Goal: Information Seeking & Learning: Learn about a topic

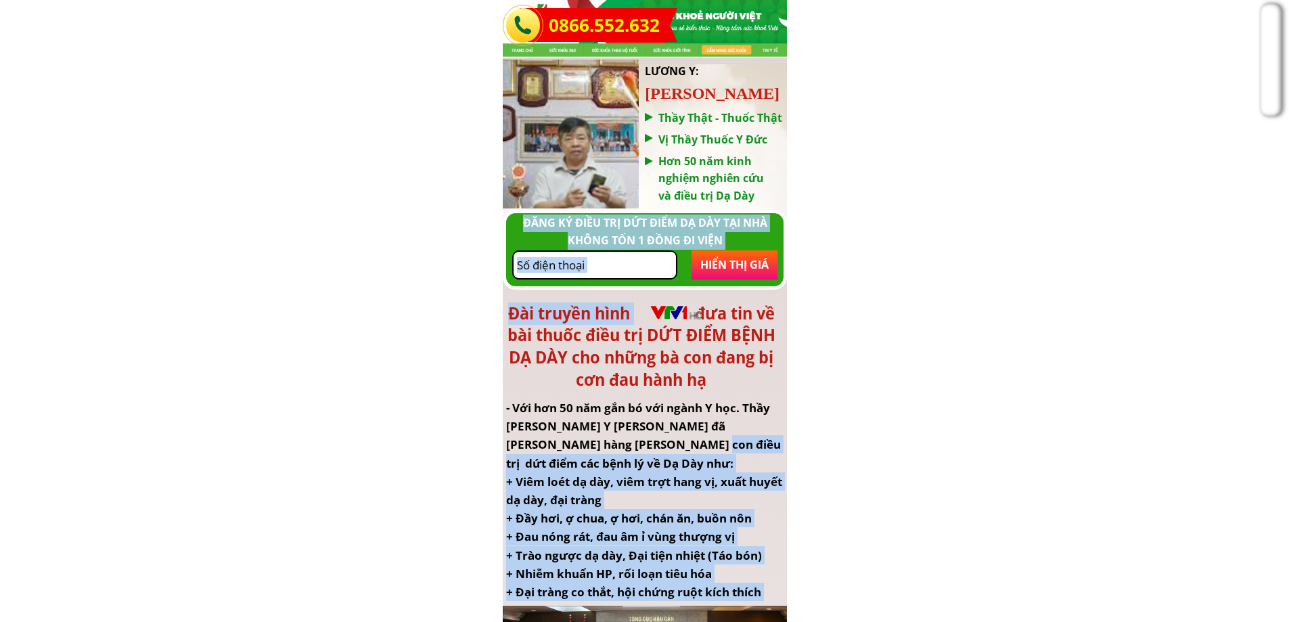
drag, startPoint x: 647, startPoint y: 435, endPoint x: 650, endPoint y: 441, distance: 7.0
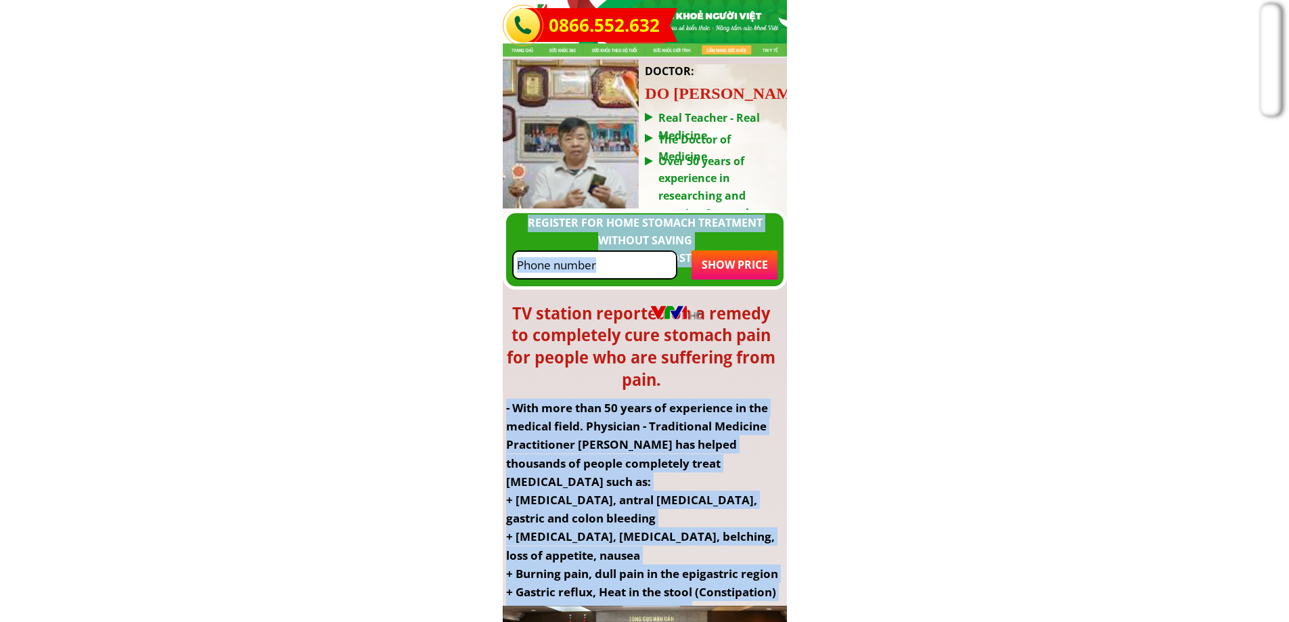
drag, startPoint x: 613, startPoint y: 384, endPoint x: 480, endPoint y: 410, distance: 135.3
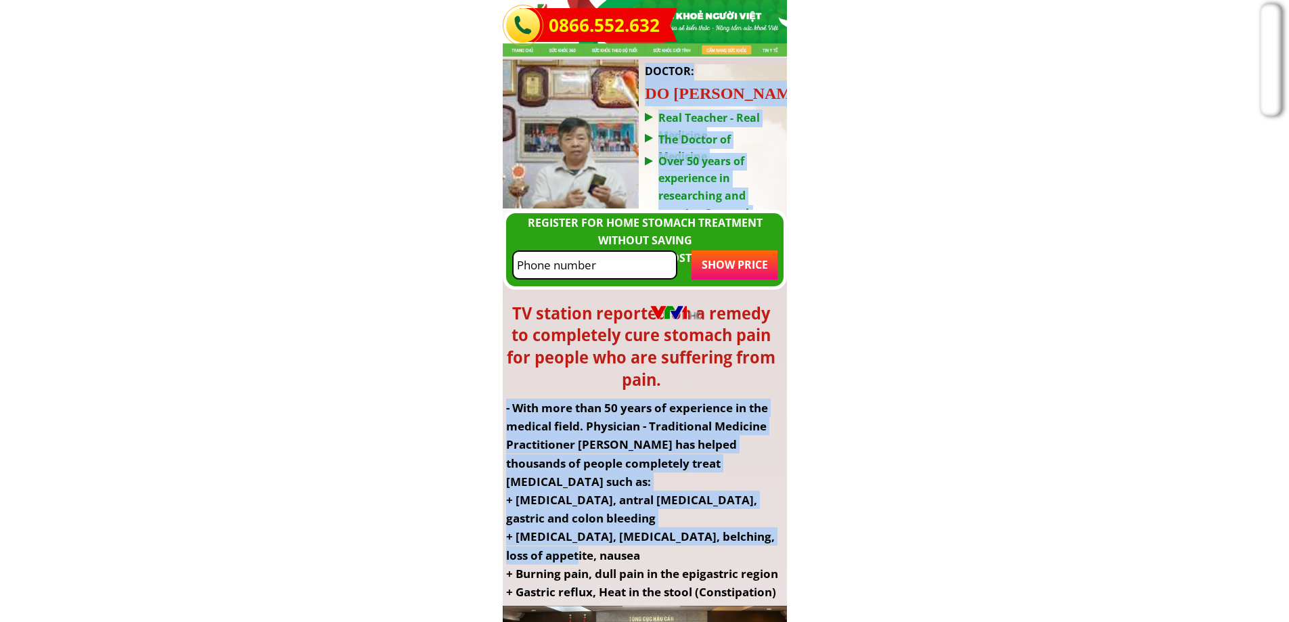
drag, startPoint x: 566, startPoint y: 398, endPoint x: 588, endPoint y: 557, distance: 160.6
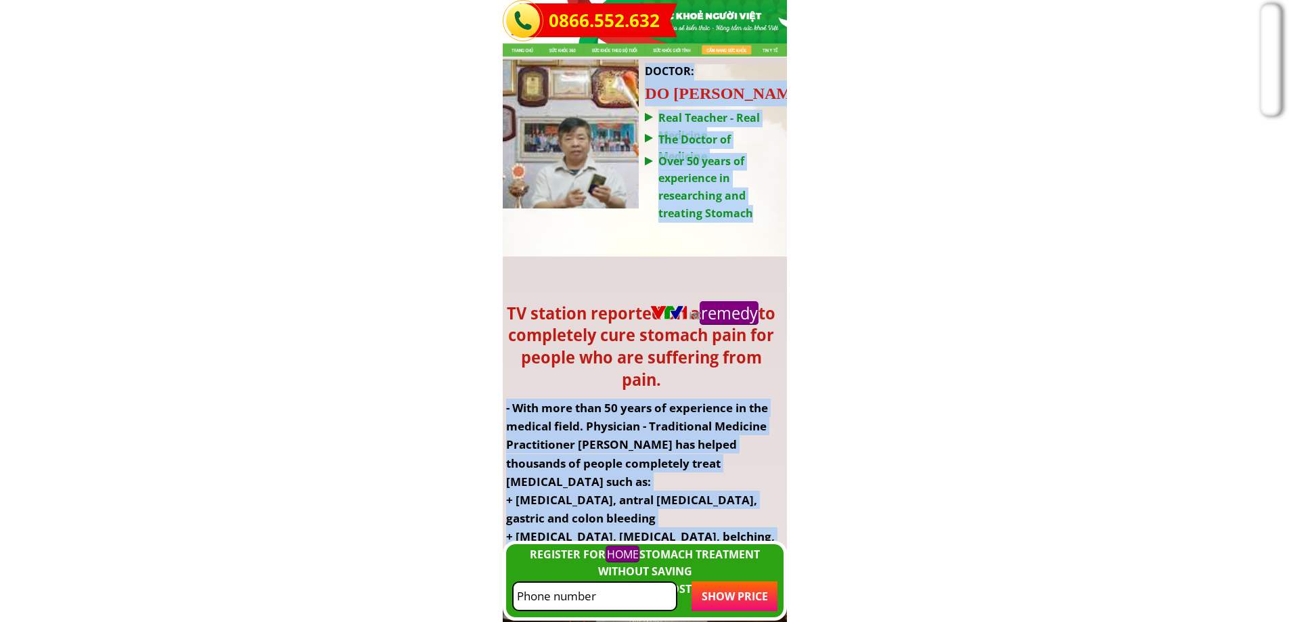
scroll to position [9719, 0]
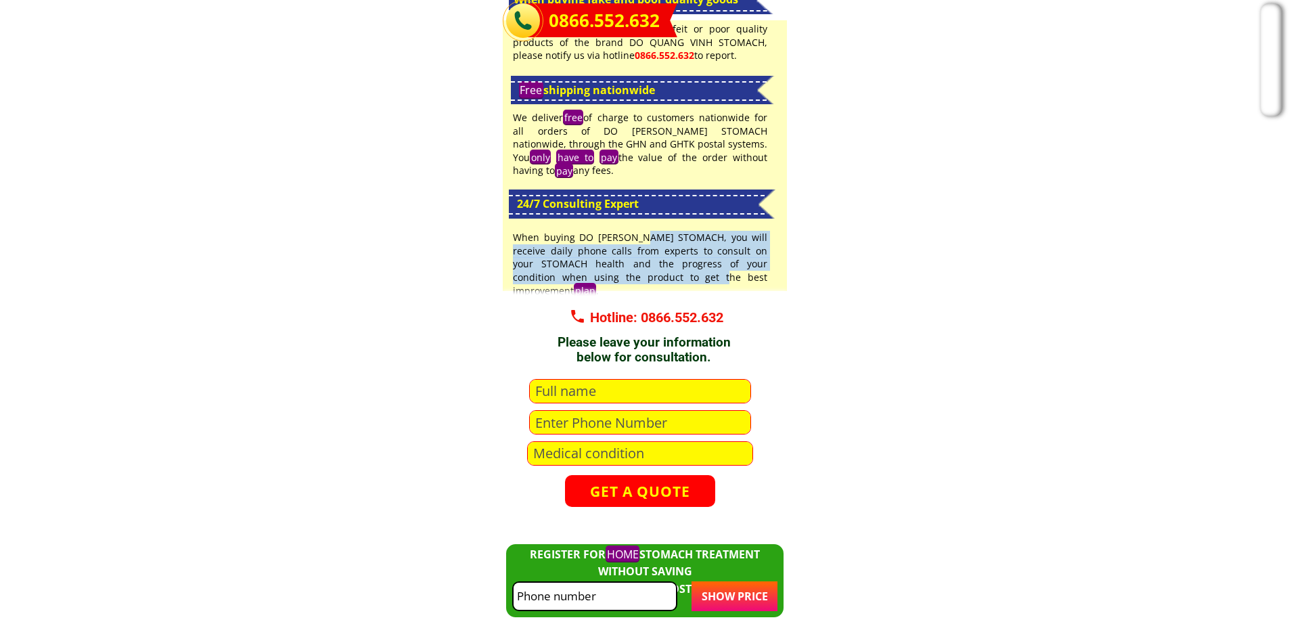
drag, startPoint x: 664, startPoint y: 239, endPoint x: 682, endPoint y: 276, distance: 41.5
click at [682, 276] on font "When buying DO [PERSON_NAME] STOMACH, you will receive daily phone calls from e…" at bounding box center [640, 264] width 254 height 67
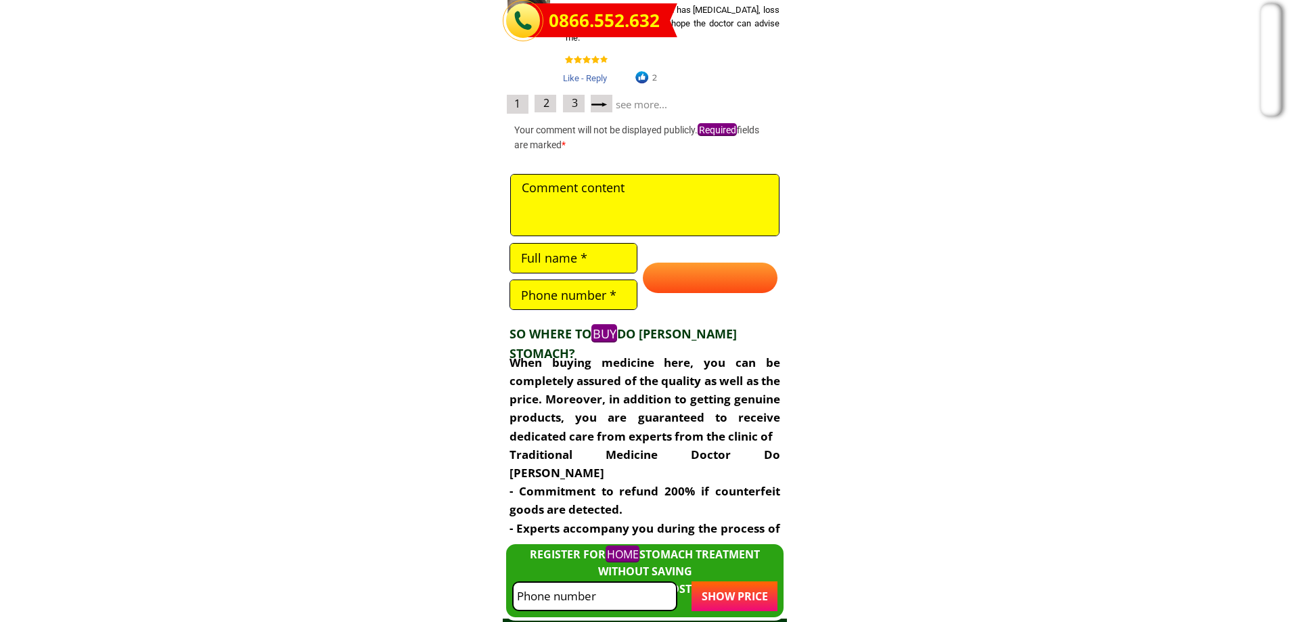
scroll to position [8907, 0]
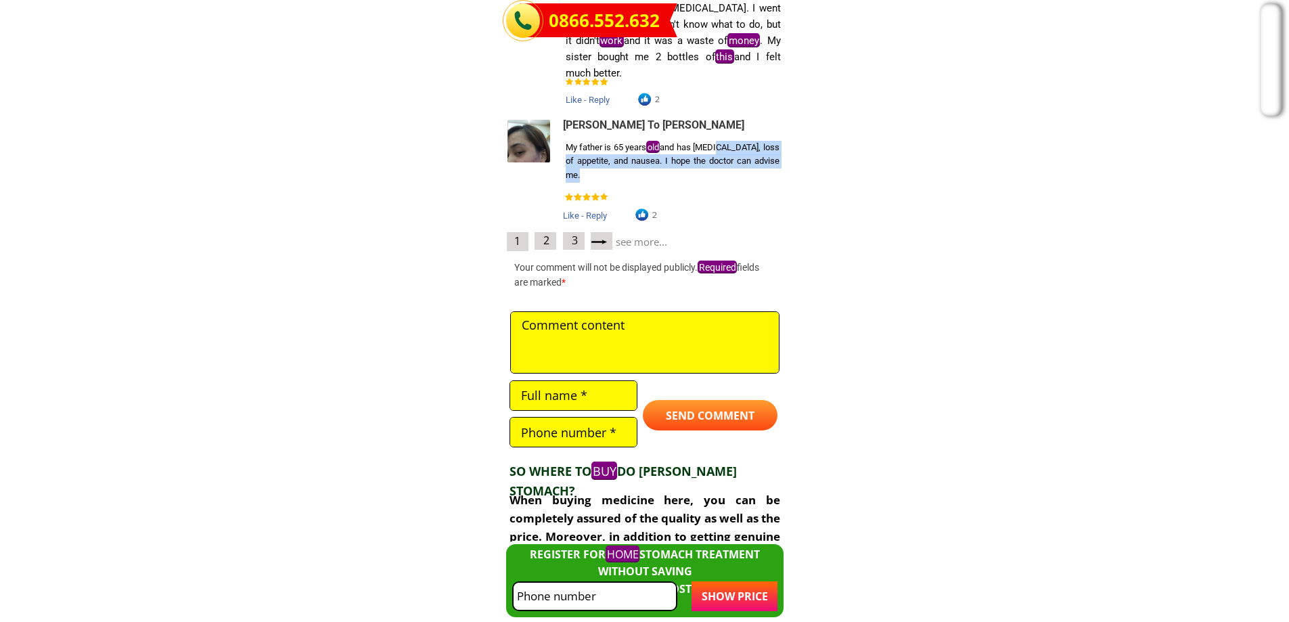
drag, startPoint x: 722, startPoint y: 142, endPoint x: 740, endPoint y: 179, distance: 40.9
click at [740, 179] on div "My father is [DEMOGRAPHIC_DATA] and has [MEDICAL_DATA], loss of appetite, and n…" at bounding box center [673, 162] width 214 height 42
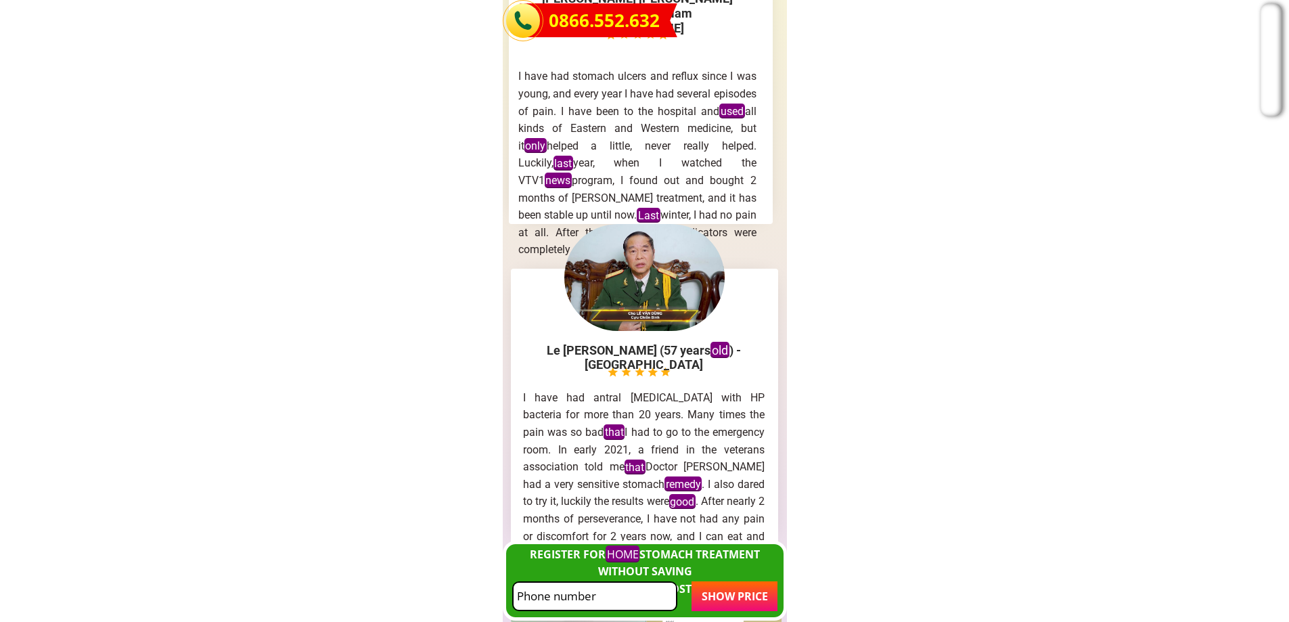
scroll to position [6064, 0]
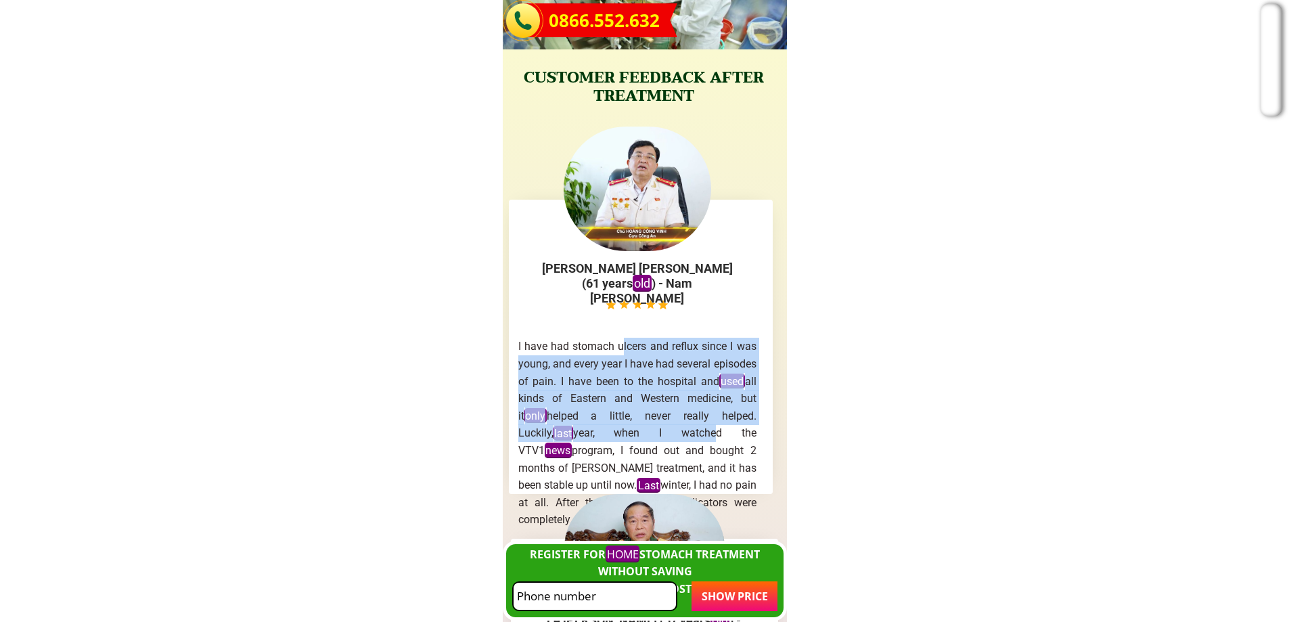
drag, startPoint x: 620, startPoint y: 347, endPoint x: 651, endPoint y: 428, distance: 87.6
click at [652, 428] on font "I have had stomach ulcers and reflux since I was young, and every year I have h…" at bounding box center [637, 433] width 238 height 186
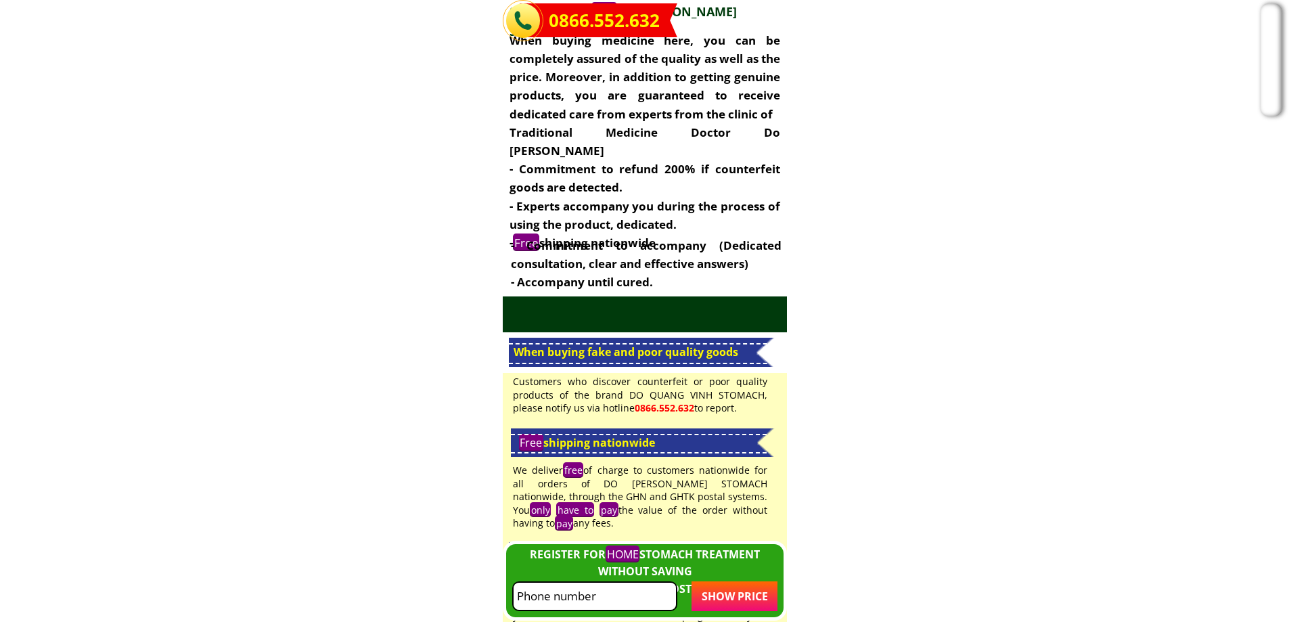
scroll to position [9381, 0]
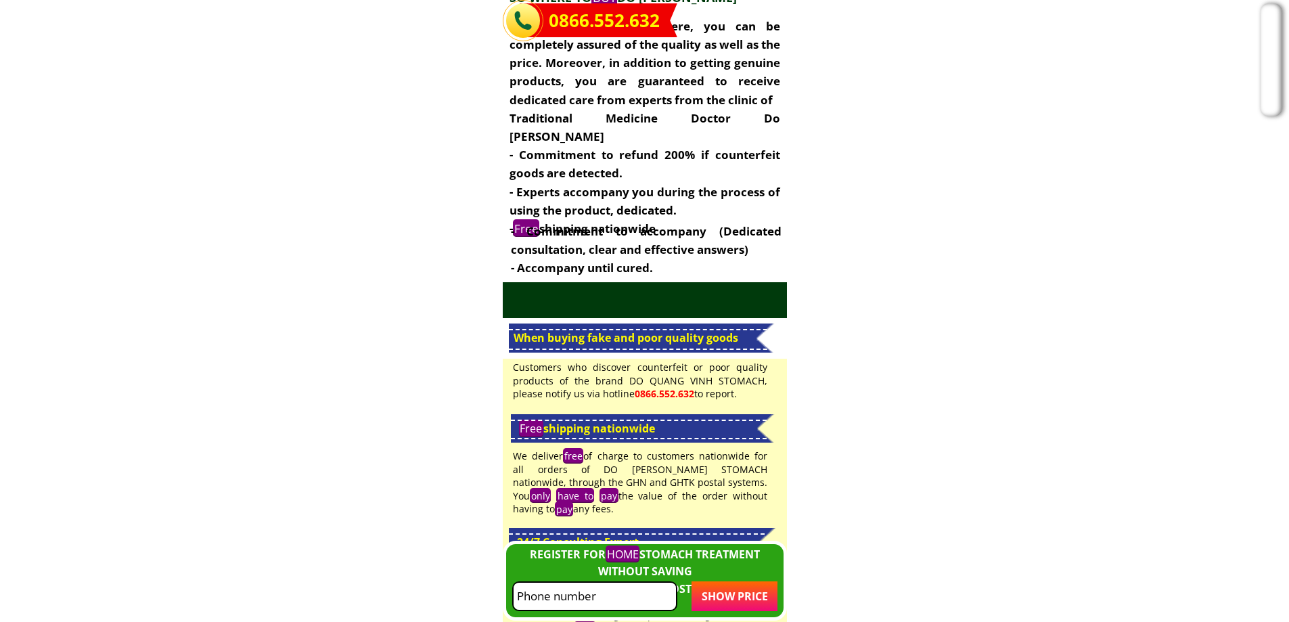
drag, startPoint x: 669, startPoint y: 307, endPoint x: 683, endPoint y: 351, distance: 46.9
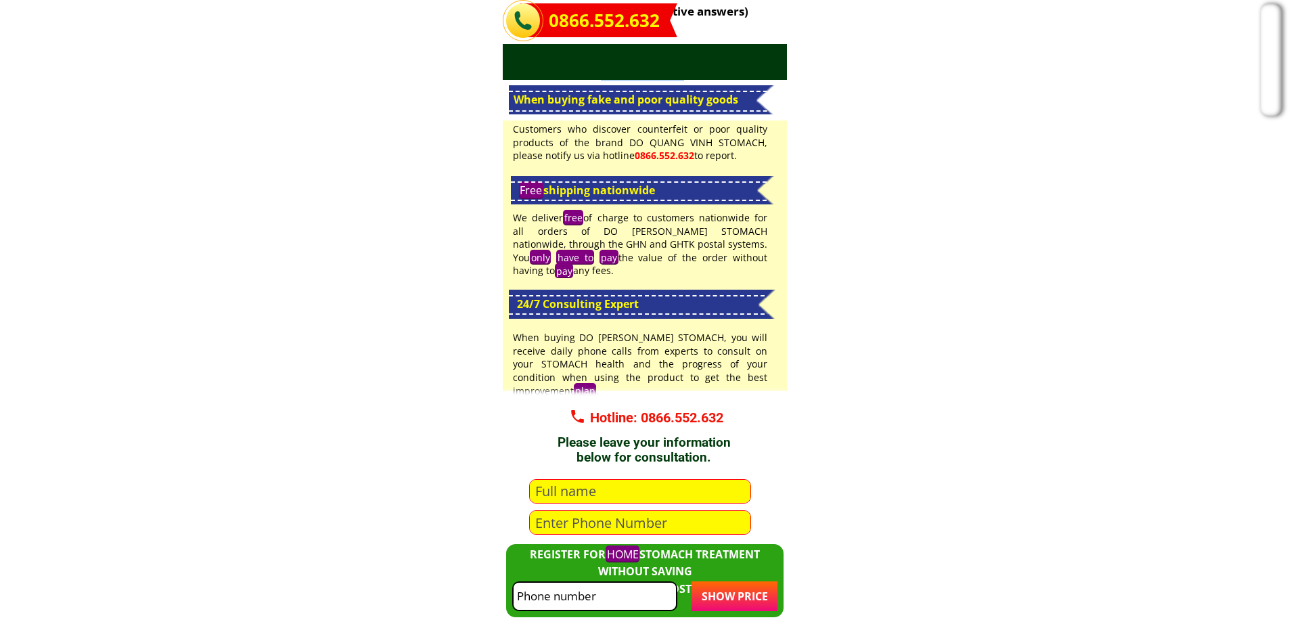
scroll to position [9652, 0]
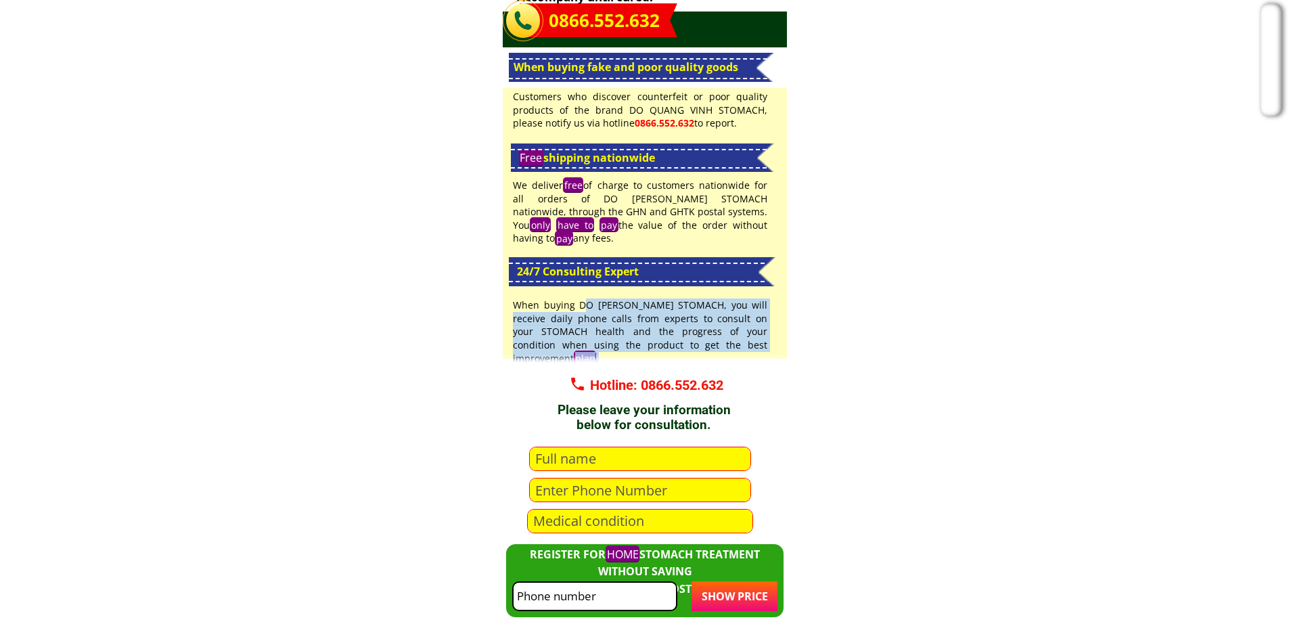
drag, startPoint x: 592, startPoint y: 303, endPoint x: 633, endPoint y: 358, distance: 69.2
click at [633, 358] on div "When buying DO [PERSON_NAME] STOMACH, you will receive daily phone calls from e…" at bounding box center [640, 331] width 254 height 66
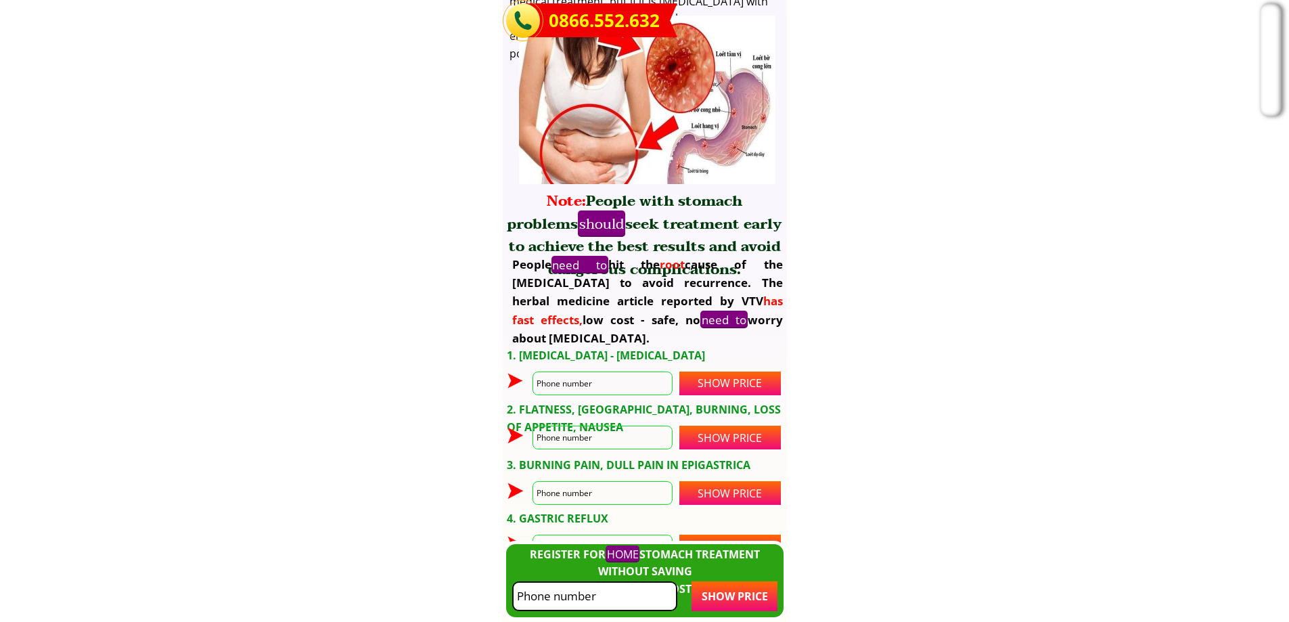
scroll to position [9719, 0]
